Goal: Task Accomplishment & Management: Manage account settings

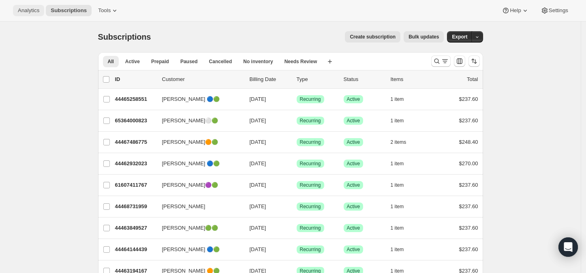
click at [28, 11] on span "Analytics" at bounding box center [28, 10] width 21 height 6
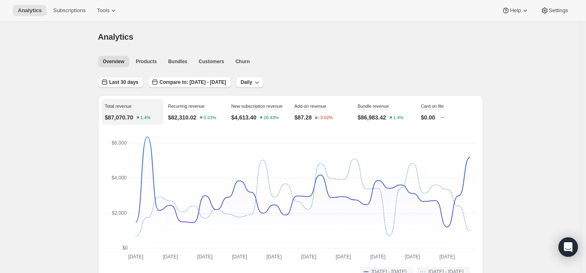
click at [117, 83] on span "Last 30 days" at bounding box center [123, 82] width 29 height 6
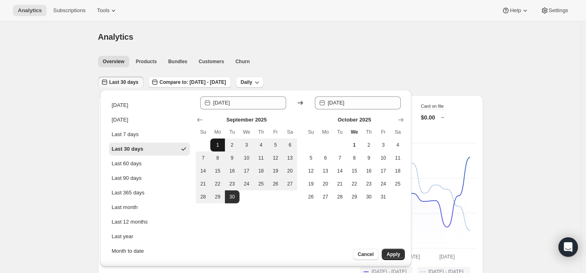
click at [216, 144] on span "1" at bounding box center [218, 145] width 8 height 6
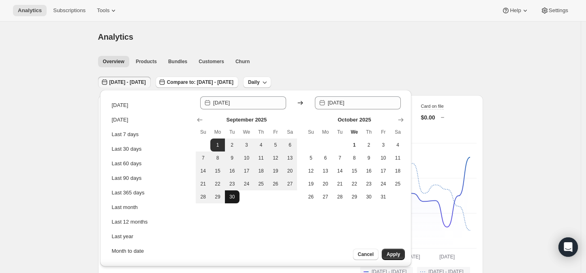
click at [230, 198] on span "30" at bounding box center [232, 197] width 8 height 6
type input "2025-09-30"
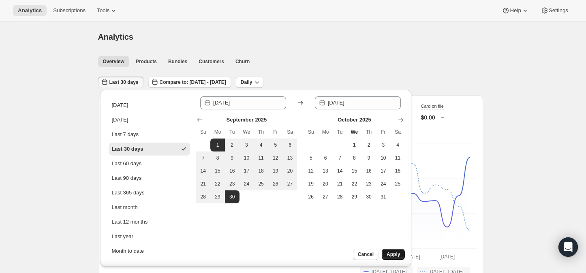
click at [394, 253] on span "Apply" at bounding box center [393, 254] width 13 height 6
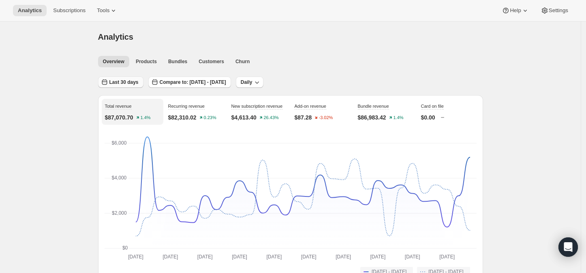
click at [130, 83] on span "Last 30 days" at bounding box center [123, 82] width 29 height 6
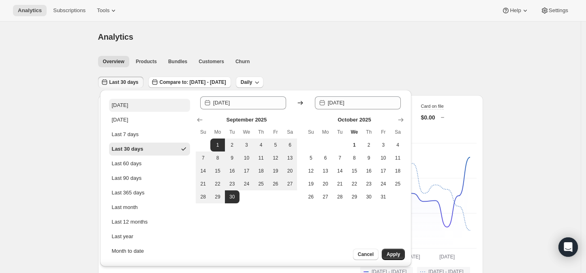
click at [128, 103] on button "Today" at bounding box center [149, 105] width 81 height 13
type input "2025-10-01"
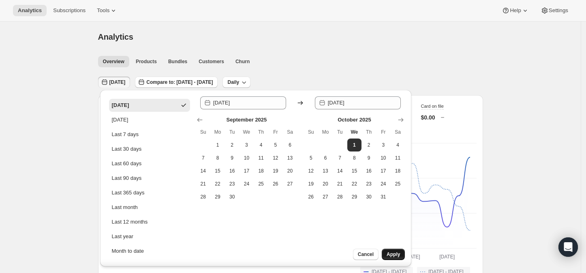
click at [393, 251] on button "Apply" at bounding box center [393, 254] width 23 height 11
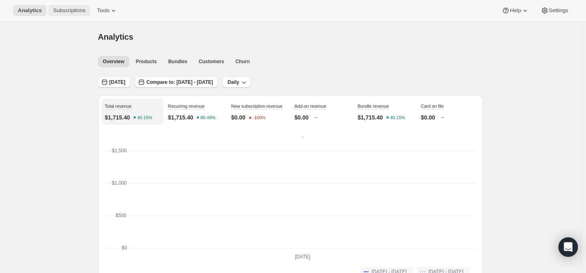
click at [62, 9] on span "Subscriptions" at bounding box center [69, 10] width 32 height 6
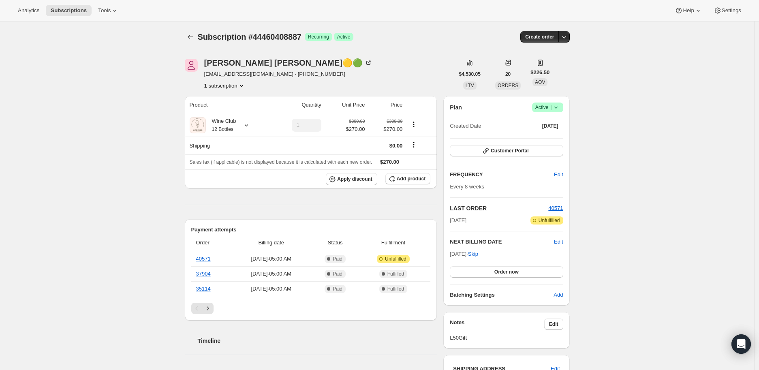
scroll to position [45, 0]
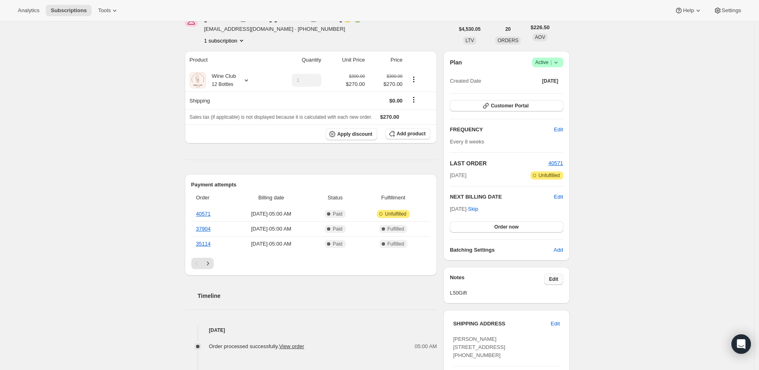
click at [552, 277] on span "Edit" at bounding box center [553, 279] width 9 height 6
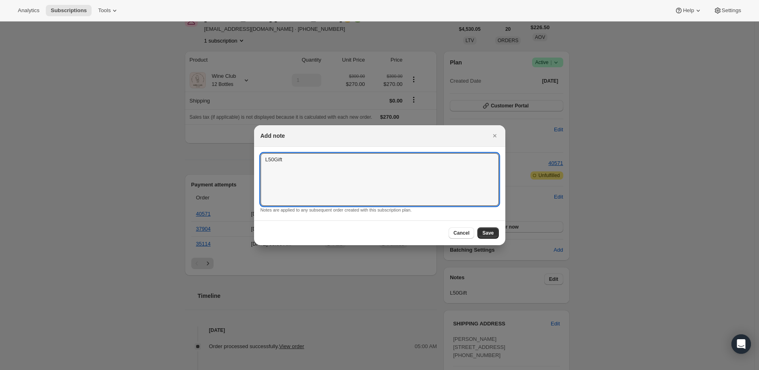
drag, startPoint x: 292, startPoint y: 156, endPoint x: 252, endPoint y: 157, distance: 39.7
click at [486, 230] on span "Save" at bounding box center [487, 233] width 11 height 6
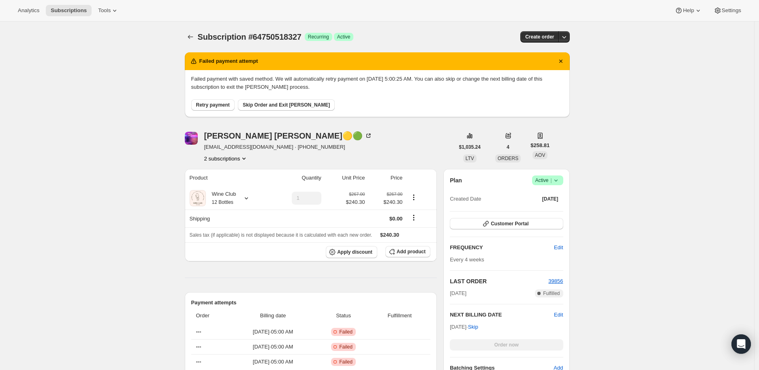
scroll to position [90, 0]
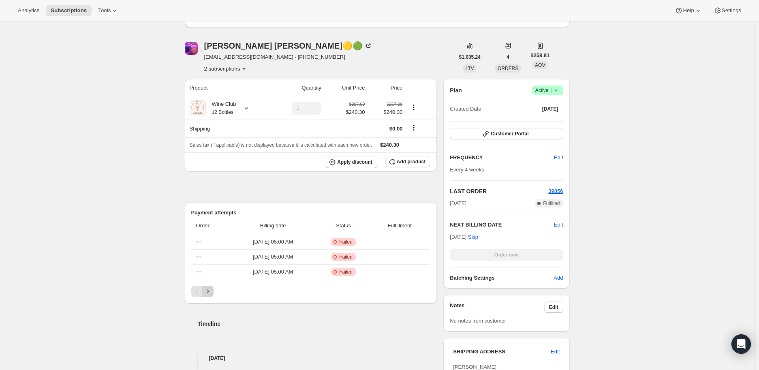
click at [209, 290] on icon "Next" at bounding box center [208, 291] width 2 height 4
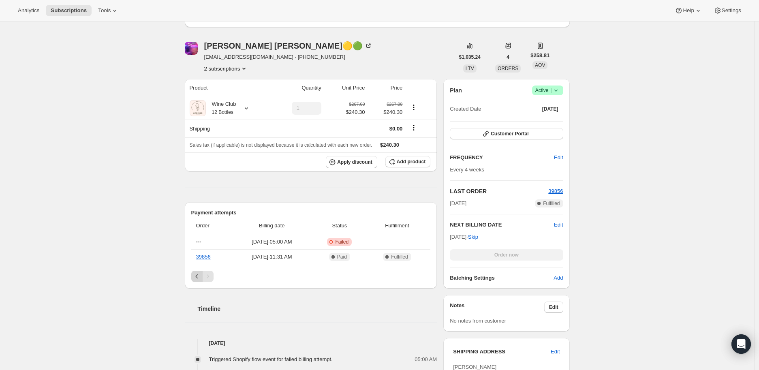
click at [196, 276] on icon "Previous" at bounding box center [197, 276] width 8 height 8
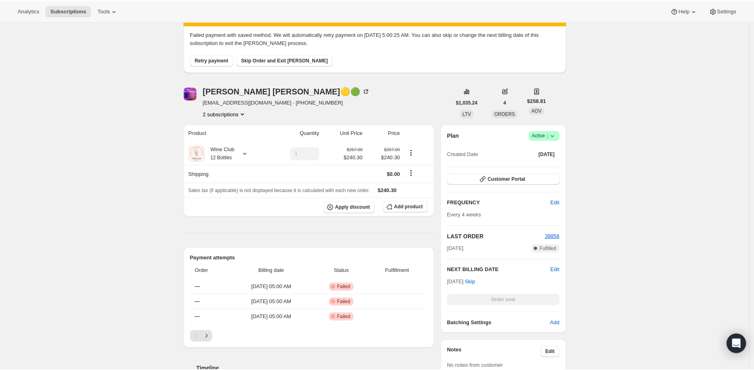
scroll to position [0, 0]
